Goal: Register for event/course

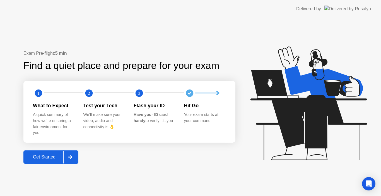
click at [41, 156] on div "Get Started" at bounding box center [44, 157] width 38 height 5
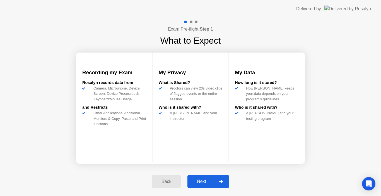
click at [200, 183] on div "Next" at bounding box center [201, 181] width 25 height 5
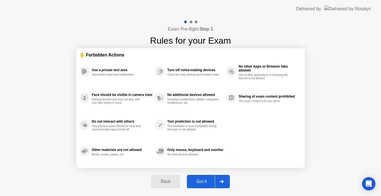
click at [200, 183] on div "Got it" at bounding box center [201, 181] width 26 height 5
select select "Available cameras"
select select "Available speakers"
select select "Available microphones"
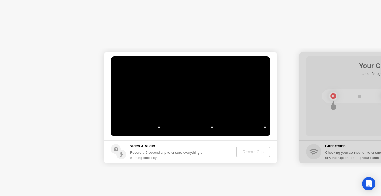
select select "*"
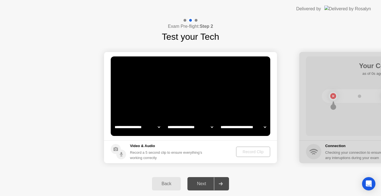
select select "**********"
select select "*******"
click at [200, 183] on div "Next" at bounding box center [201, 184] width 25 height 5
click at [244, 152] on div "Record Clip" at bounding box center [253, 152] width 30 height 4
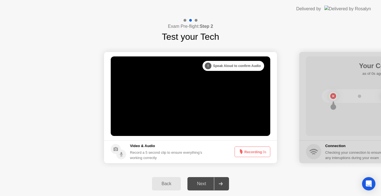
click at [198, 187] on div "Next" at bounding box center [201, 184] width 25 height 5
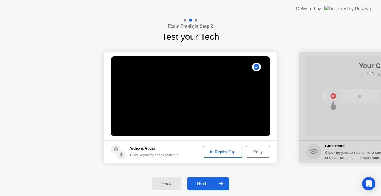
click at [222, 154] on div "Replay Clip" at bounding box center [223, 152] width 36 height 4
click at [204, 182] on div "Next" at bounding box center [201, 184] width 25 height 5
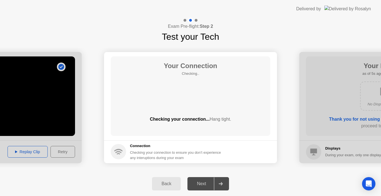
click at [204, 182] on div "Next" at bounding box center [201, 184] width 25 height 5
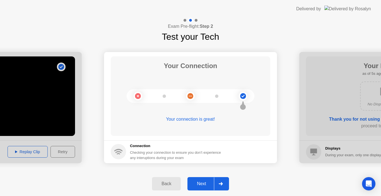
click at [204, 183] on div "Next" at bounding box center [201, 184] width 25 height 5
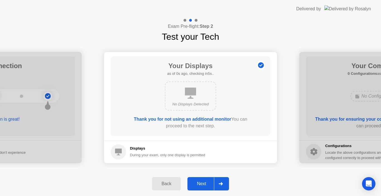
click at [204, 183] on div "Next" at bounding box center [201, 184] width 25 height 5
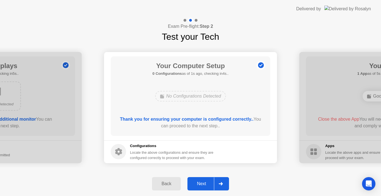
click at [204, 183] on div "Next" at bounding box center [201, 184] width 25 height 5
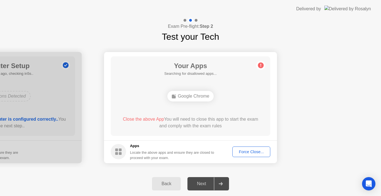
click at [204, 183] on div "Next" at bounding box center [201, 184] width 25 height 5
click at [241, 153] on div "Force Close..." at bounding box center [251, 152] width 34 height 4
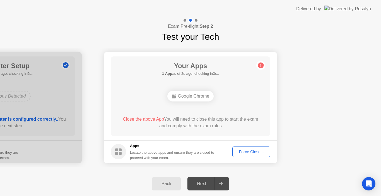
click at [244, 153] on div "Force Close..." at bounding box center [251, 152] width 34 height 4
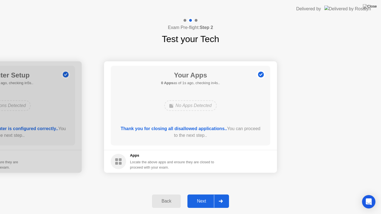
click at [203, 196] on div "Next" at bounding box center [201, 201] width 25 height 5
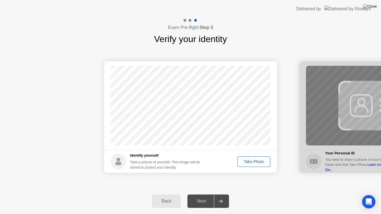
click at [246, 161] on div "Take Photo" at bounding box center [253, 161] width 29 height 4
click at [201, 196] on div "Next" at bounding box center [201, 201] width 25 height 5
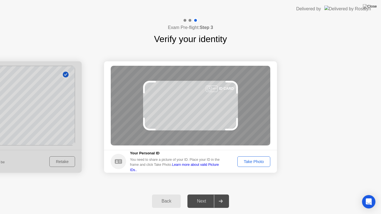
click at [253, 165] on button "Take Photo" at bounding box center [253, 161] width 33 height 11
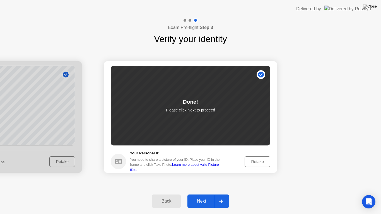
click at [196, 196] on div "Next" at bounding box center [201, 201] width 25 height 5
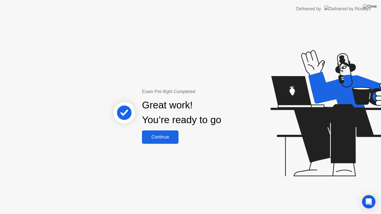
click at [162, 135] on div "Continue" at bounding box center [159, 137] width 33 height 5
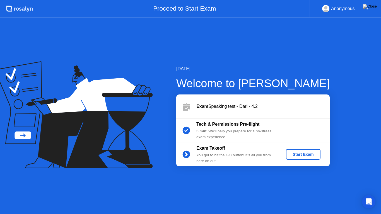
click at [307, 154] on div "Start Exam" at bounding box center [303, 154] width 30 height 4
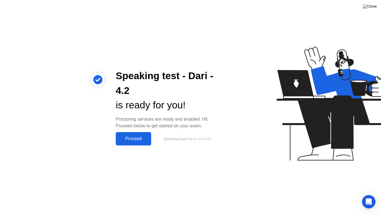
click at [133, 137] on div "Proceed" at bounding box center [133, 138] width 32 height 5
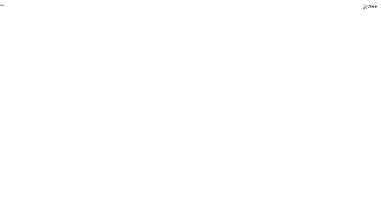
click div "End Proctoring Session"
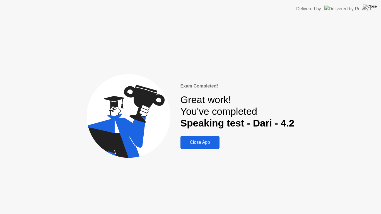
click at [191, 143] on div "Close App" at bounding box center [200, 142] width 36 height 5
